Goal: Navigation & Orientation: Find specific page/section

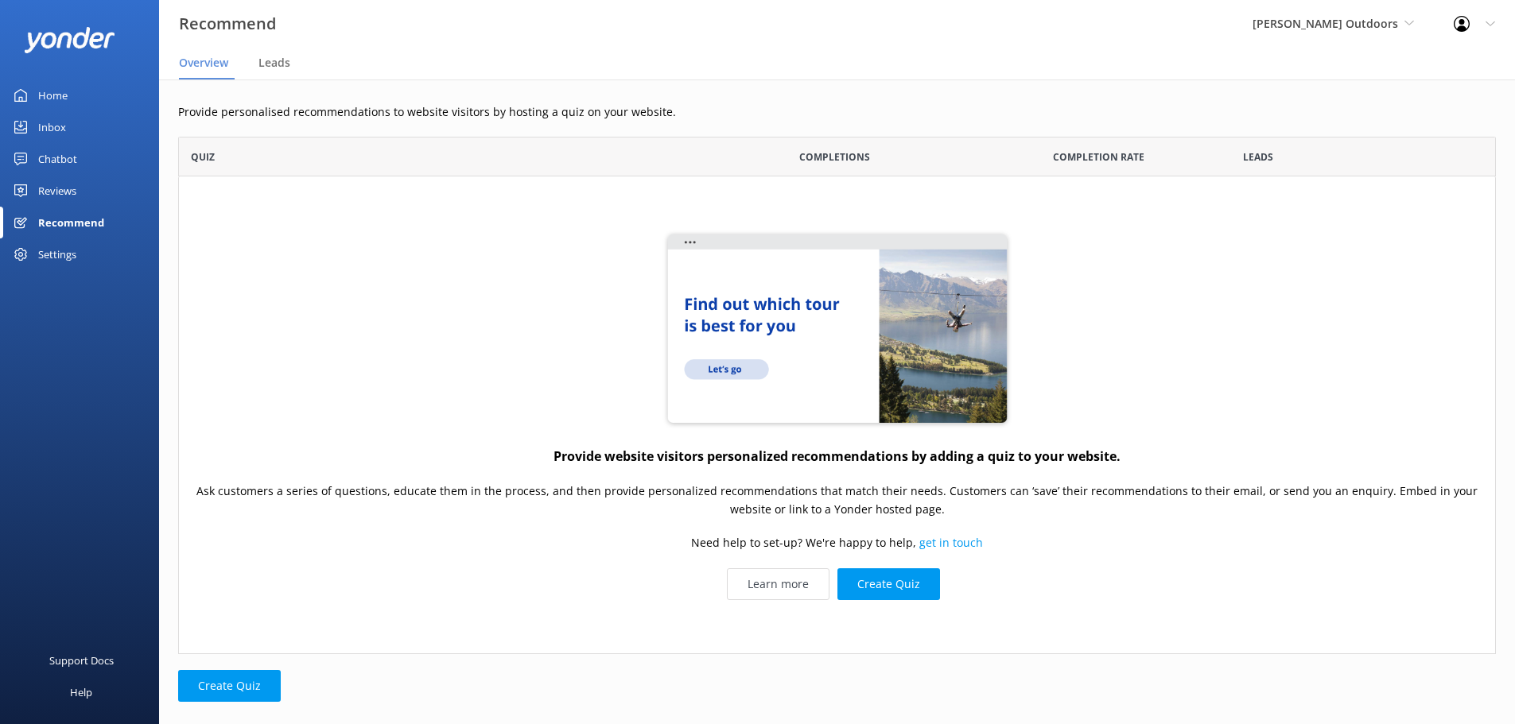
scroll to position [506, 1306]
click at [56, 123] on div "Inbox" at bounding box center [52, 127] width 28 height 32
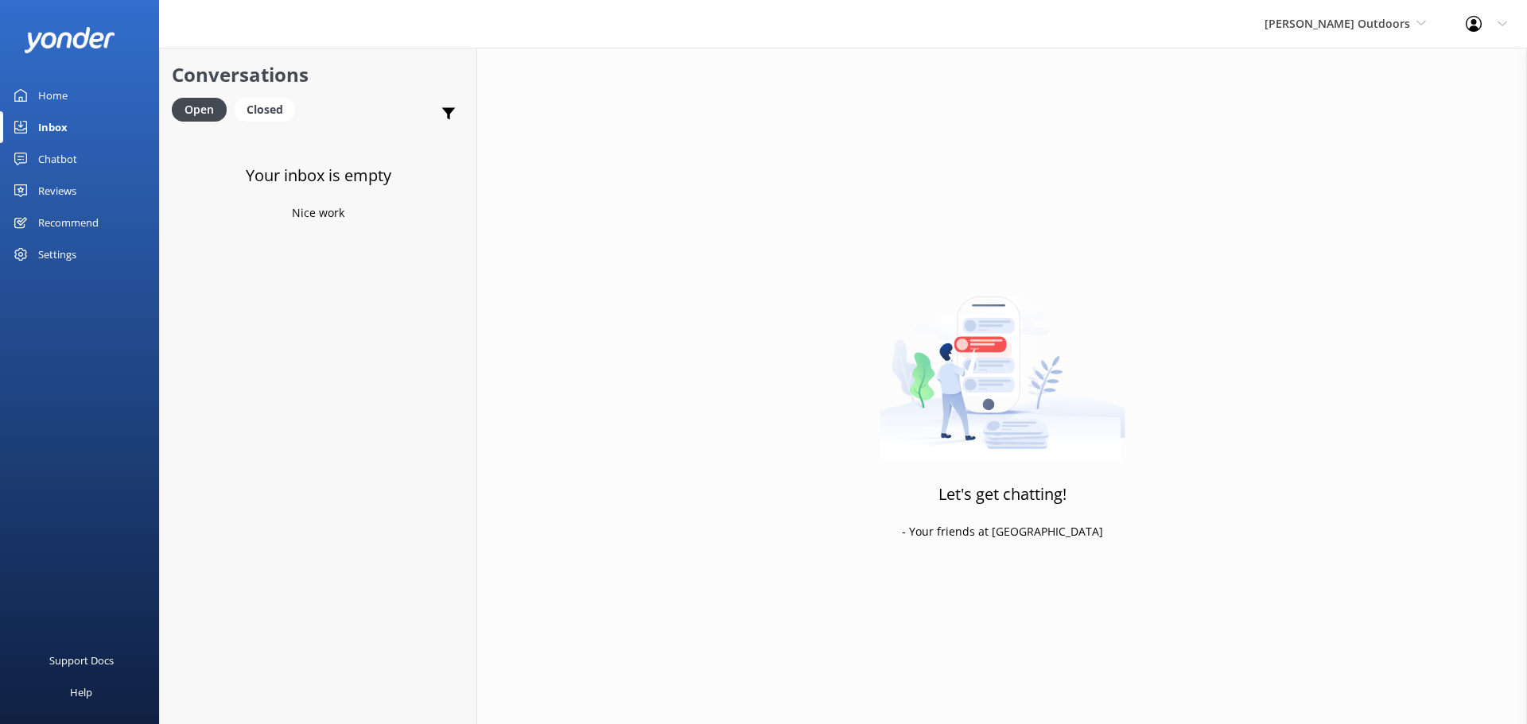
click at [47, 85] on div "Home" at bounding box center [52, 96] width 29 height 32
